Goal: Task Accomplishment & Management: Manage account settings

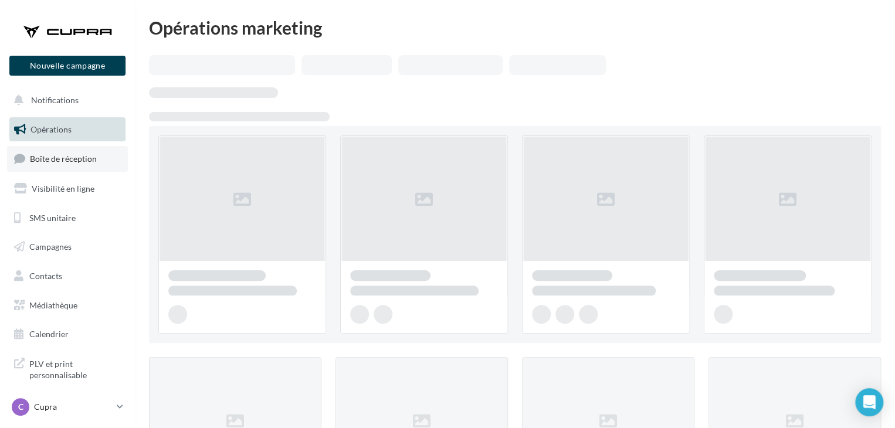
click at [84, 166] on link "Boîte de réception" at bounding box center [67, 158] width 121 height 25
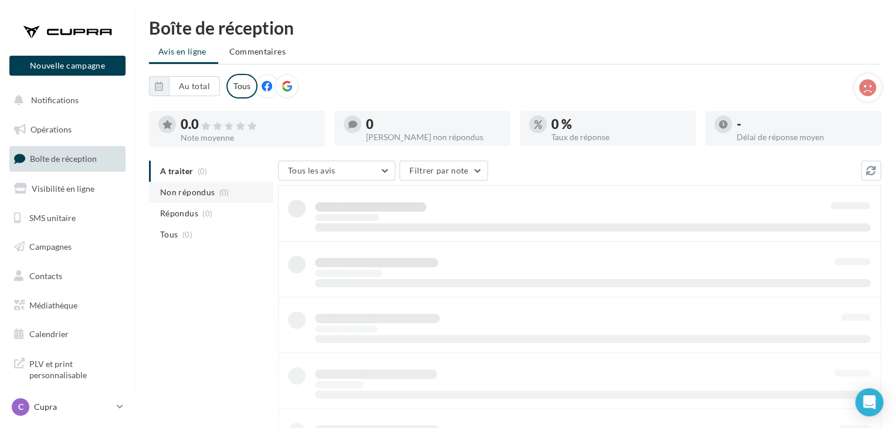
click at [187, 193] on span "Non répondus" at bounding box center [187, 193] width 55 height 12
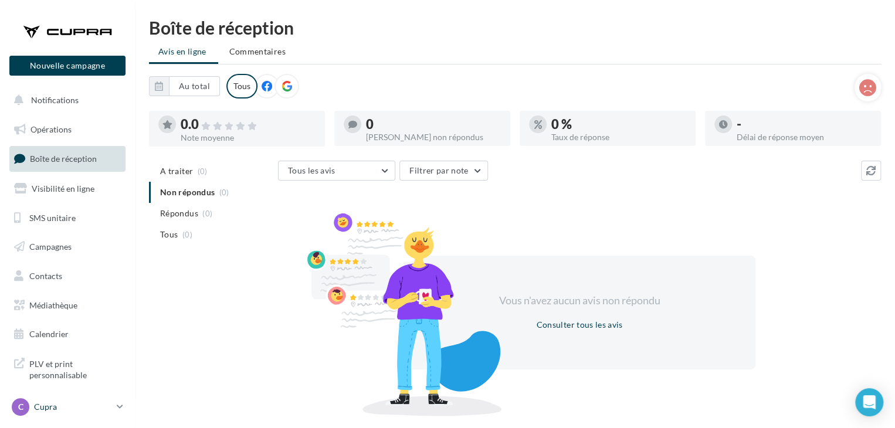
click at [47, 405] on p "Cupra" at bounding box center [73, 407] width 78 height 12
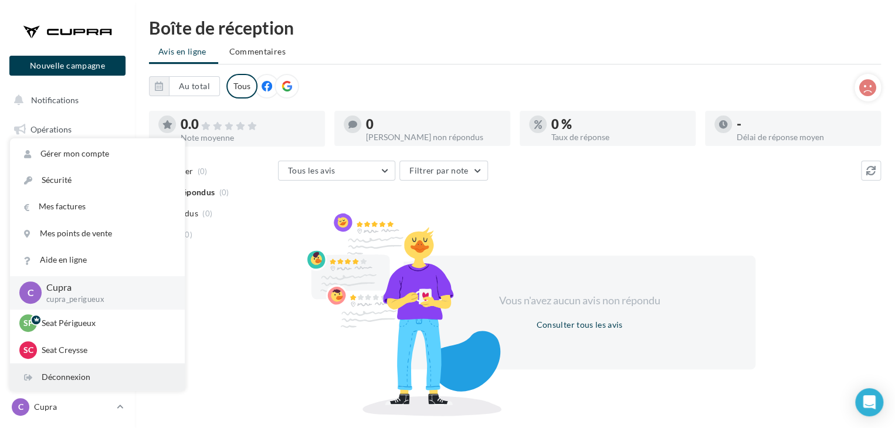
click at [59, 364] on div "Déconnexion" at bounding box center [97, 377] width 175 height 26
